Goal: Task Accomplishment & Management: Manage account settings

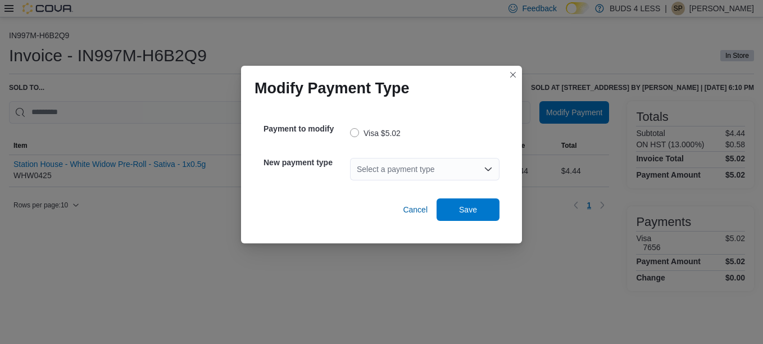
click at [484, 164] on div "Select a payment type" at bounding box center [424, 169] width 149 height 22
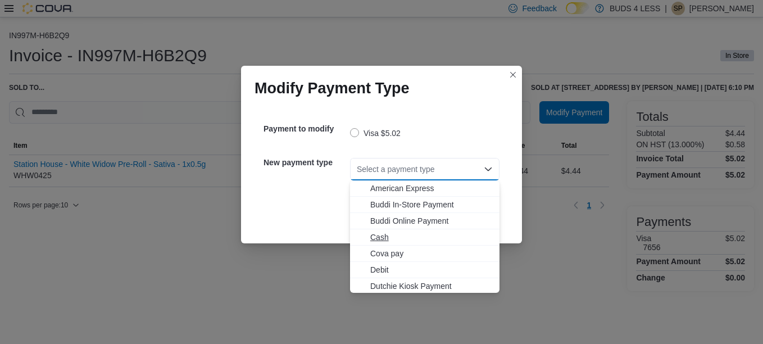
scroll to position [132, 0]
click at [404, 235] on span "MasterCard" at bounding box center [431, 235] width 122 height 11
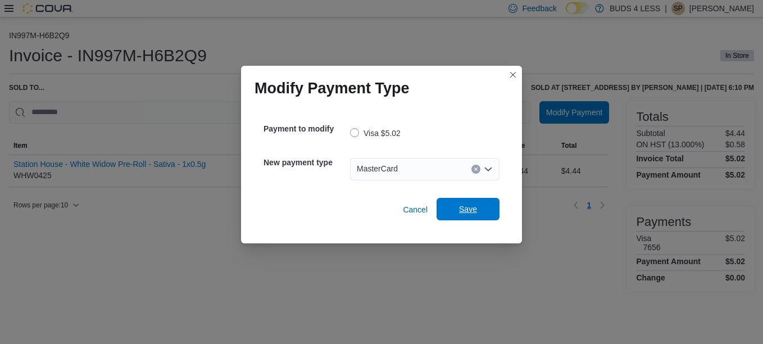
click at [472, 212] on span "Save" at bounding box center [468, 208] width 18 height 11
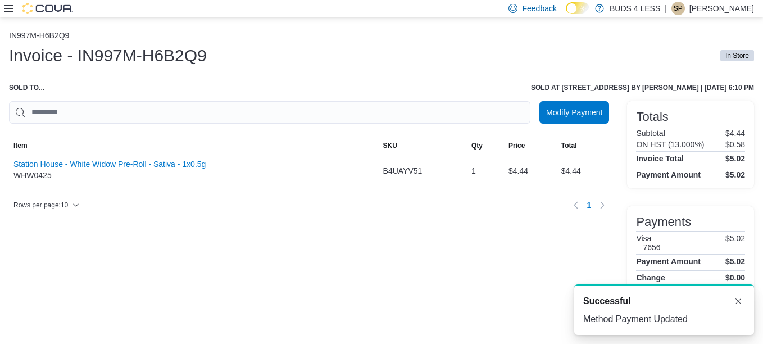
scroll to position [0, 0]
